Goal: Task Accomplishment & Management: Use online tool/utility

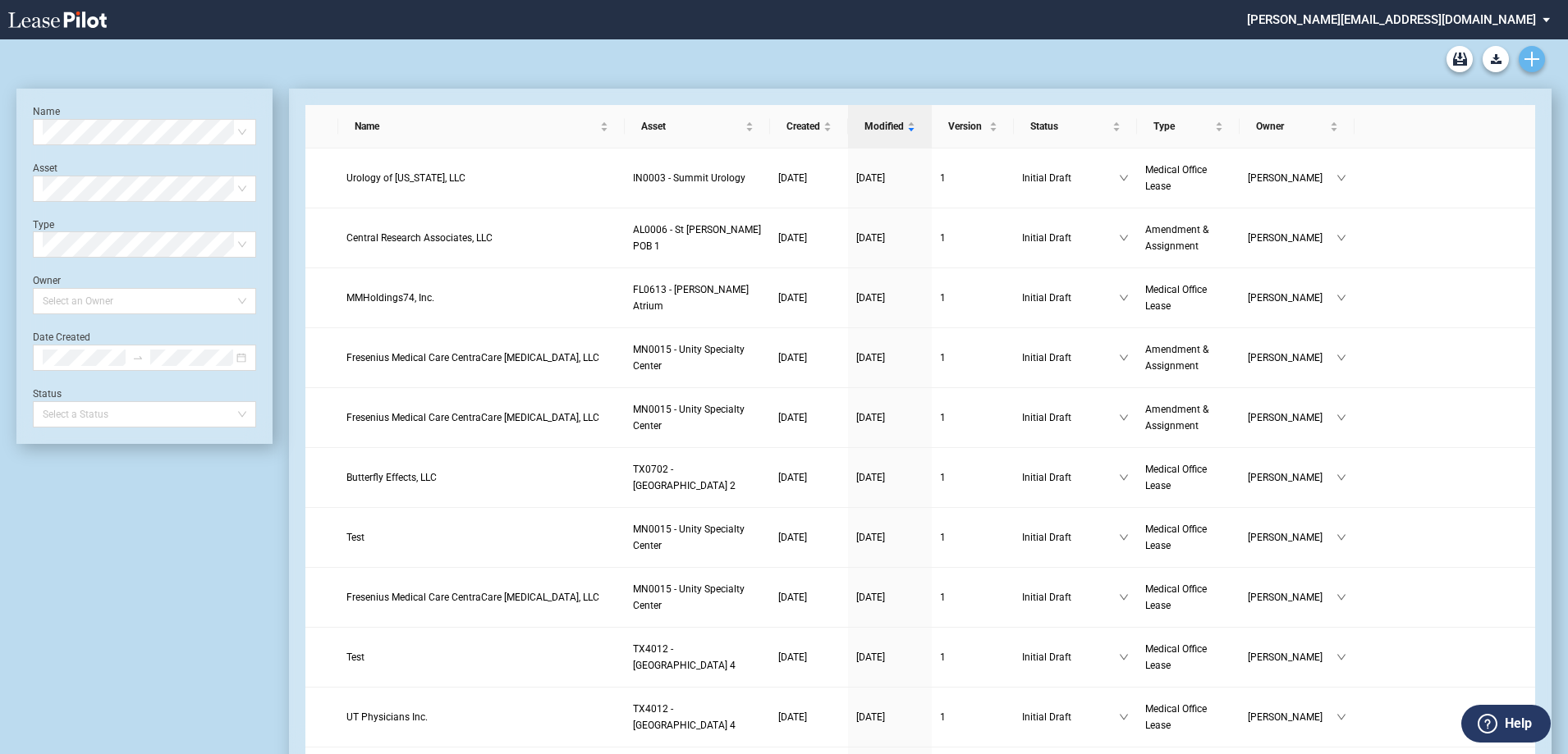
click at [1534, 60] on use "Create new document" at bounding box center [1531, 58] width 15 height 15
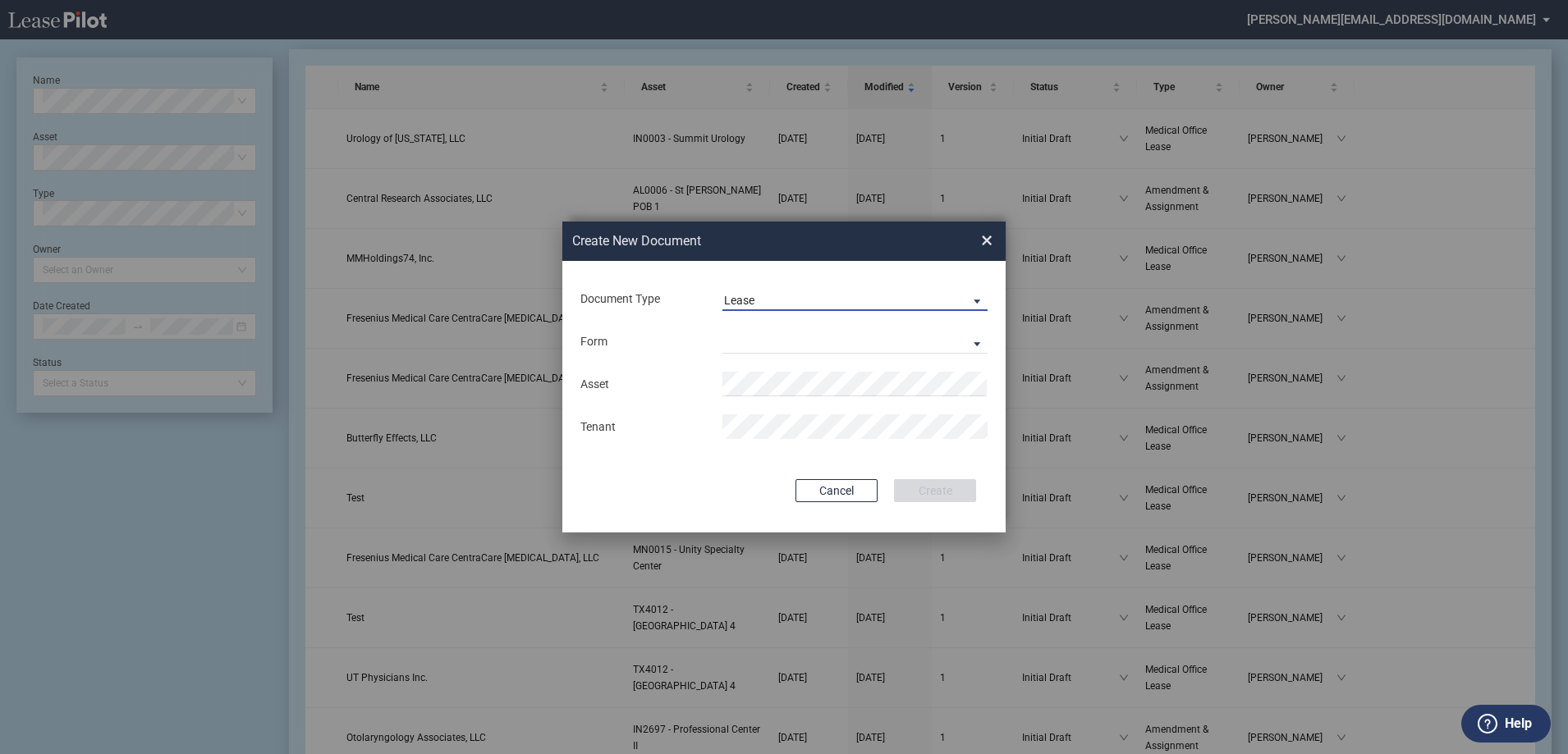
click at [809, 299] on span "Lease" at bounding box center [841, 300] width 235 height 16
click at [809, 299] on md-option "Lease" at bounding box center [856, 300] width 292 height 40
click at [775, 339] on md-select "Medical Office Lease Scottsdale Lease Louisville Lease [GEOGRAPHIC_DATA] [GEOGR…" at bounding box center [855, 341] width 266 height 24
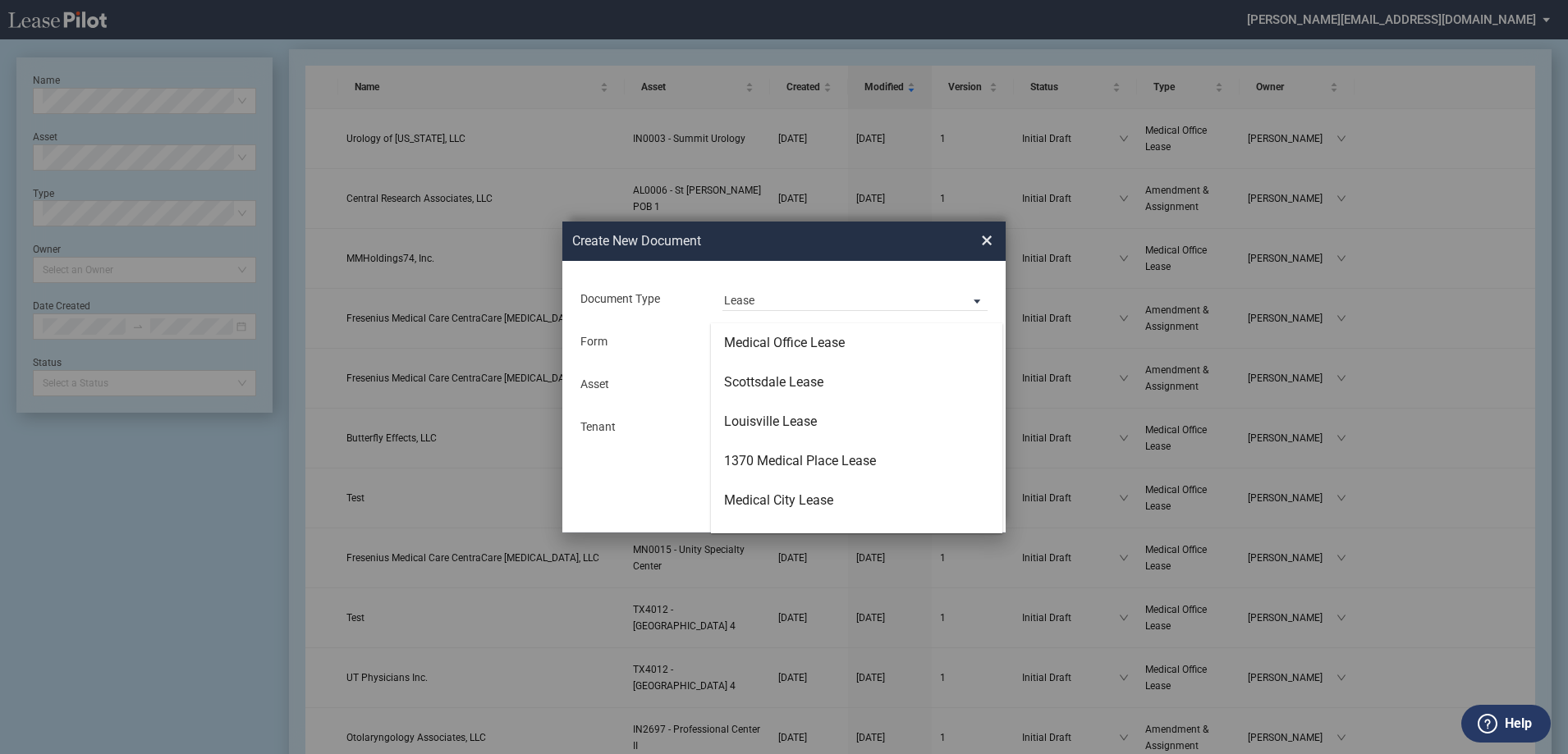
click at [988, 236] on md-backdrop at bounding box center [784, 396] width 1568 height 794
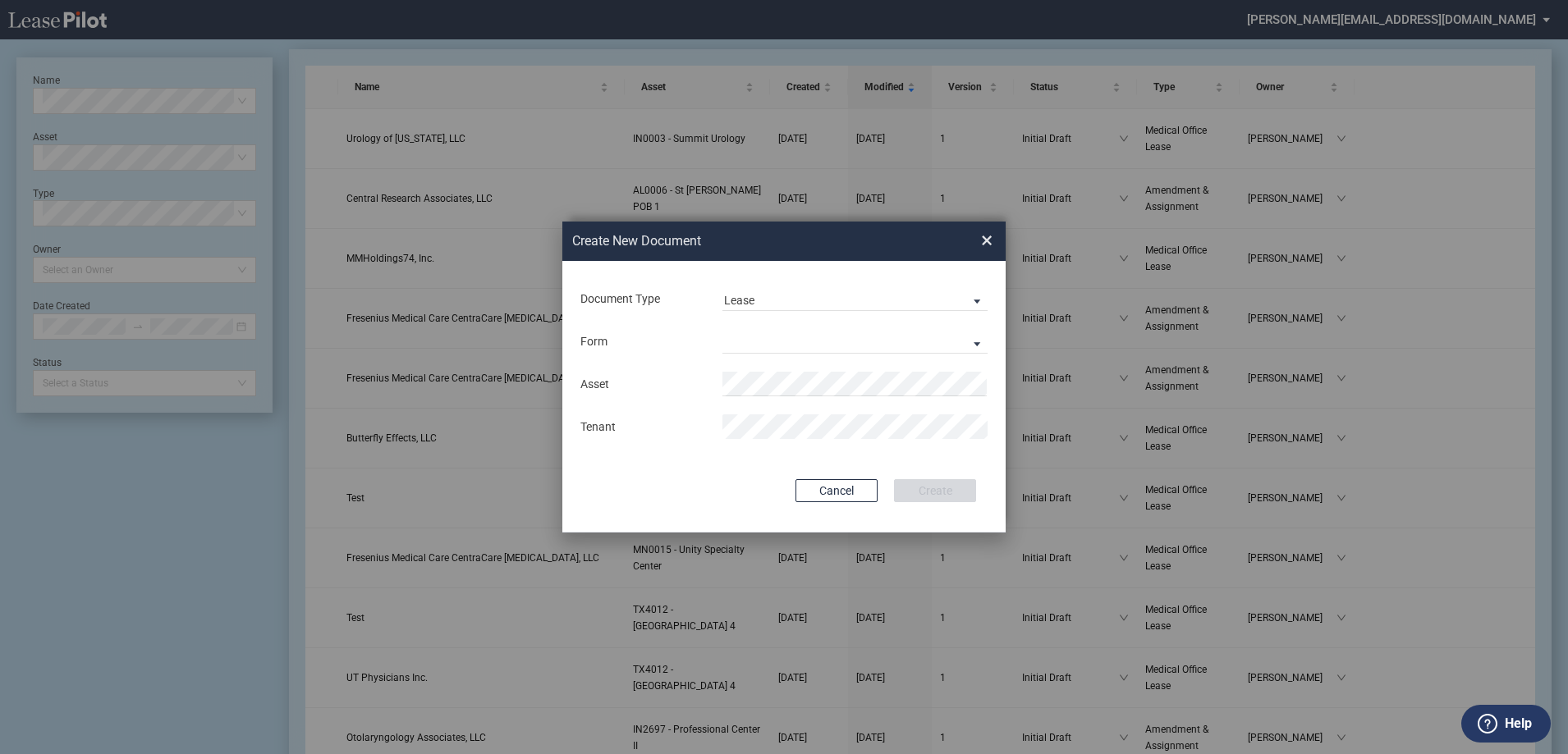
click at [989, 239] on span "×" at bounding box center [987, 240] width 12 height 26
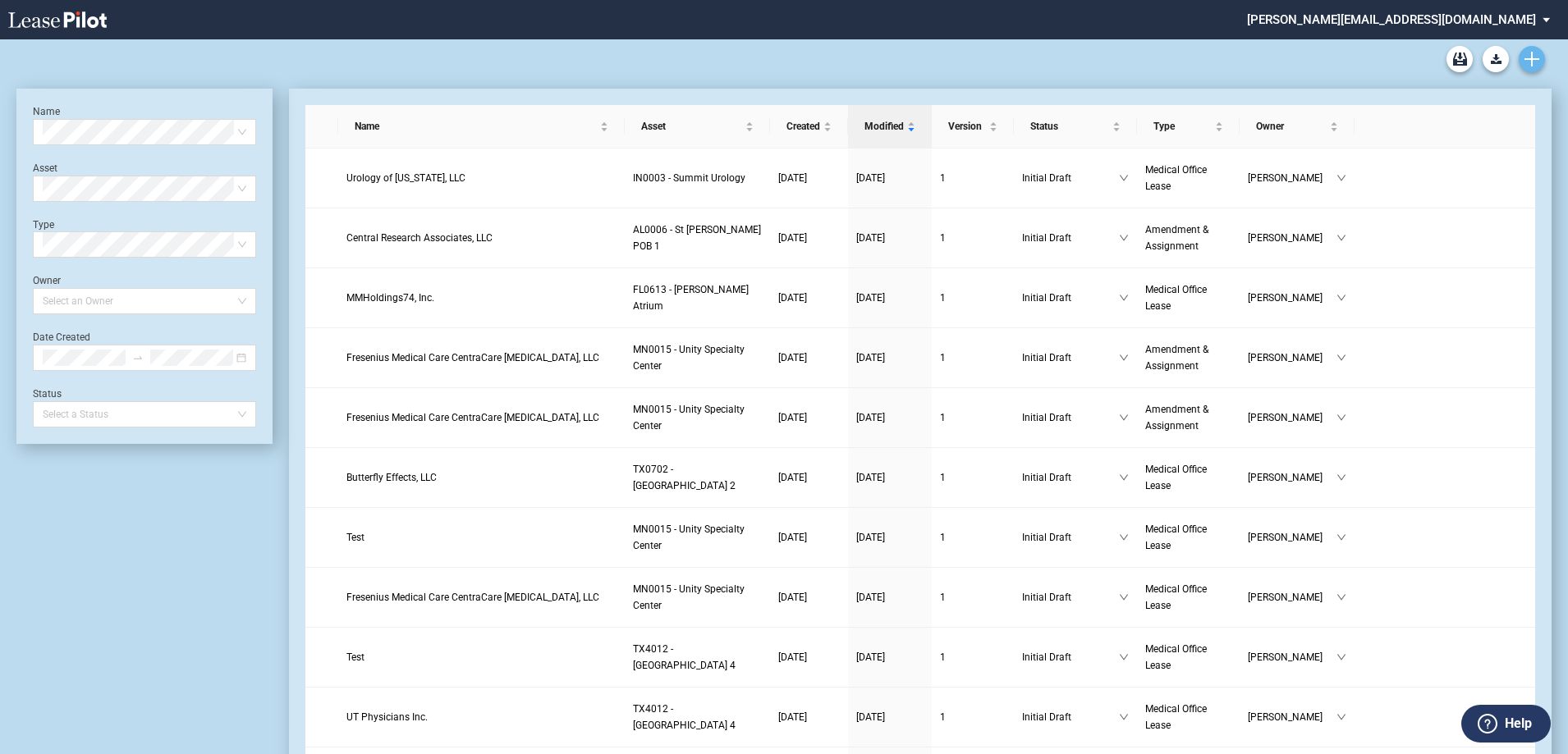
click at [1534, 56] on icon "Create new document" at bounding box center [1531, 58] width 15 height 15
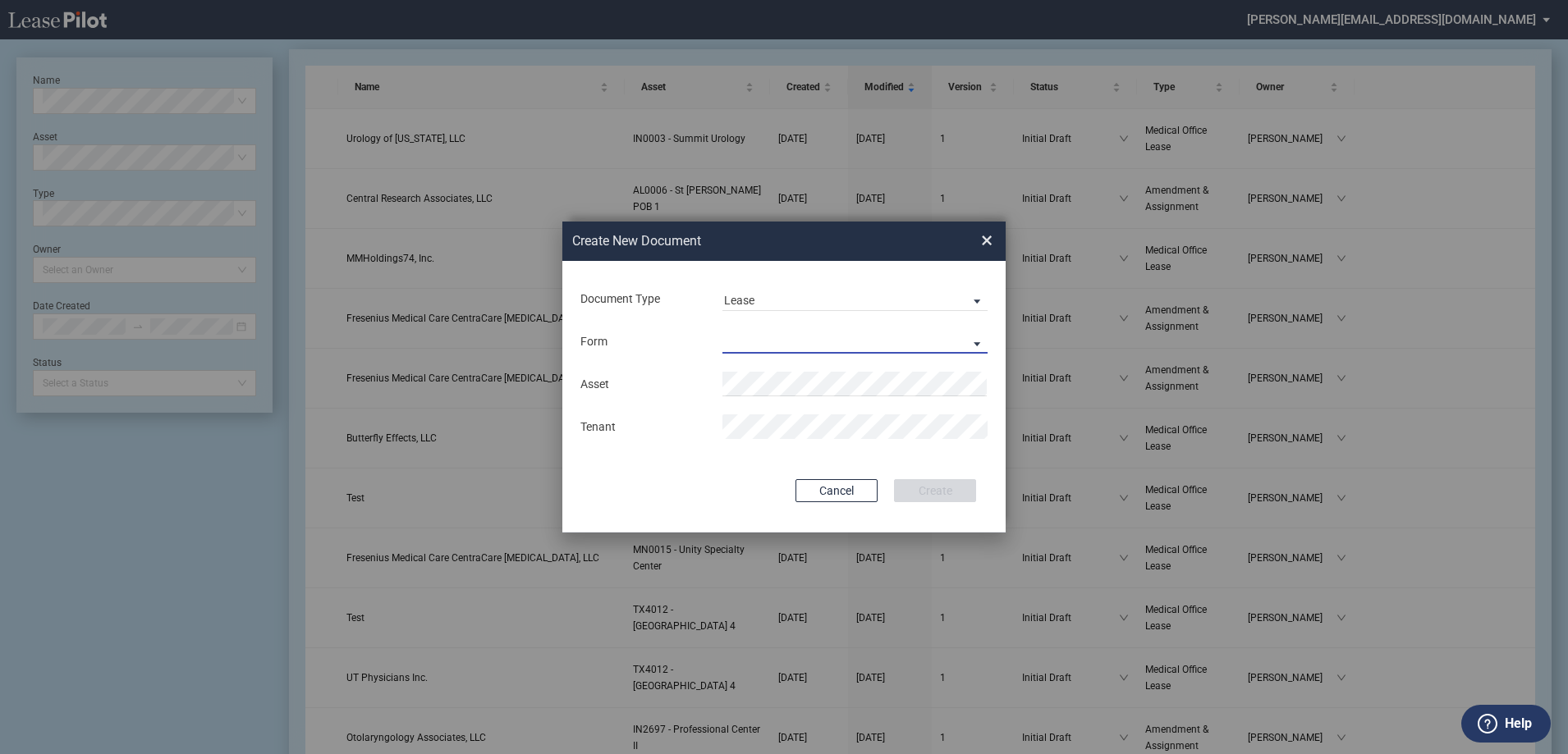
click at [860, 343] on md-select "Medical Office Lease Scottsdale Lease Louisville Lease [GEOGRAPHIC_DATA] [GEOGR…" at bounding box center [855, 341] width 266 height 24
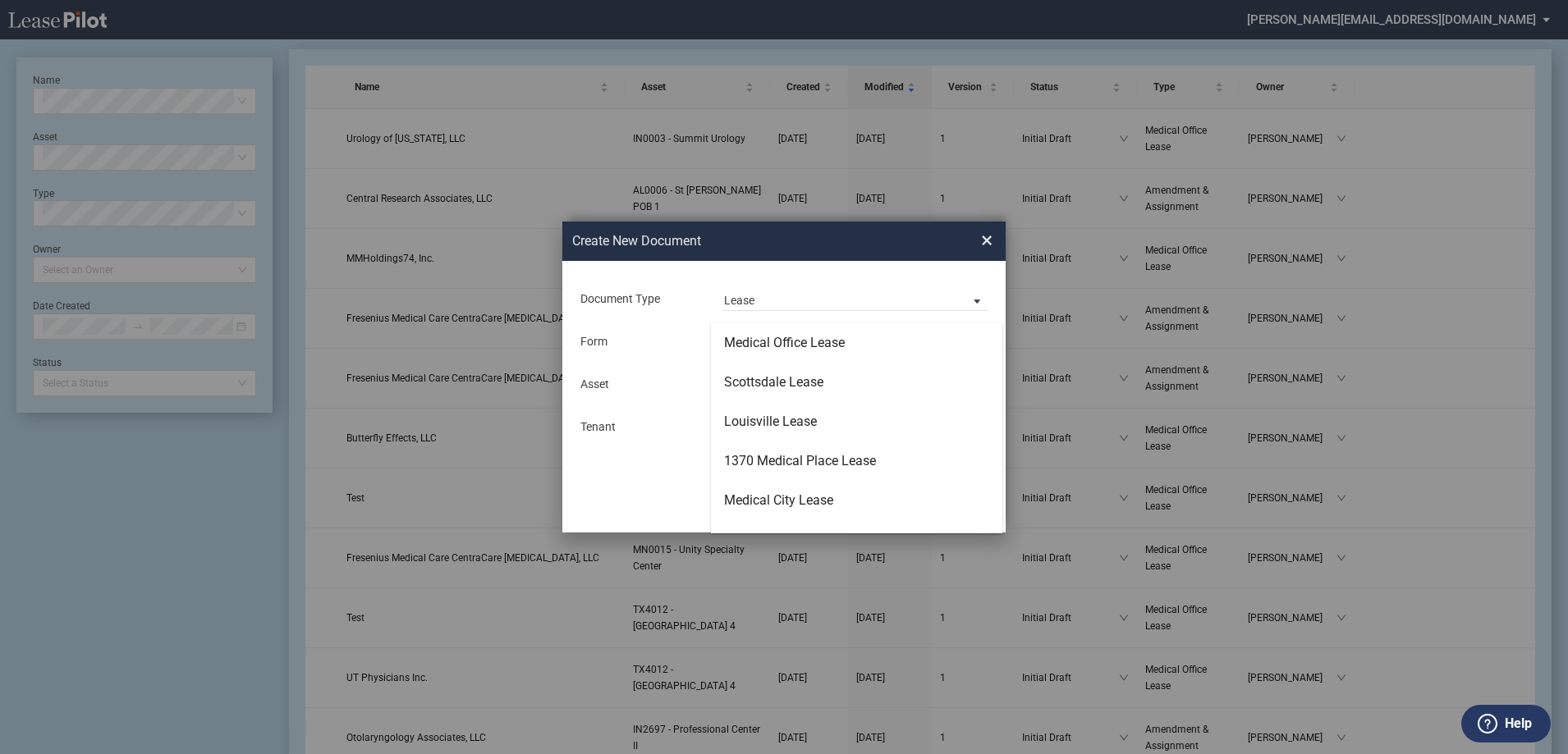
click at [671, 371] on md-backdrop at bounding box center [784, 396] width 1568 height 794
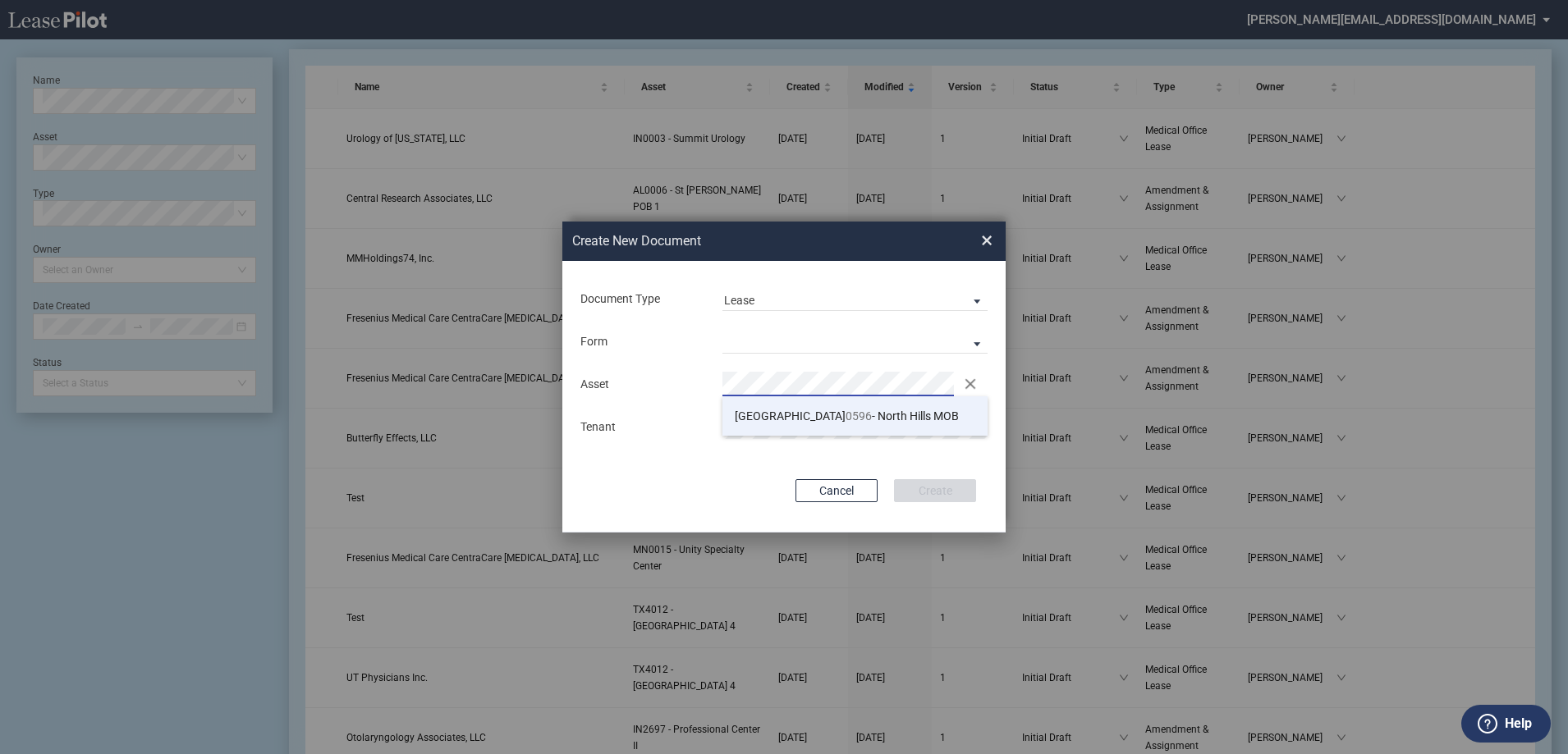
click at [825, 415] on span "[GEOGRAPHIC_DATA] 0596 - [GEOGRAPHIC_DATA] MOB" at bounding box center [846, 417] width 224 height 14
click at [828, 346] on md-select "Lease Form" at bounding box center [855, 341] width 266 height 24
